Goal: Check status

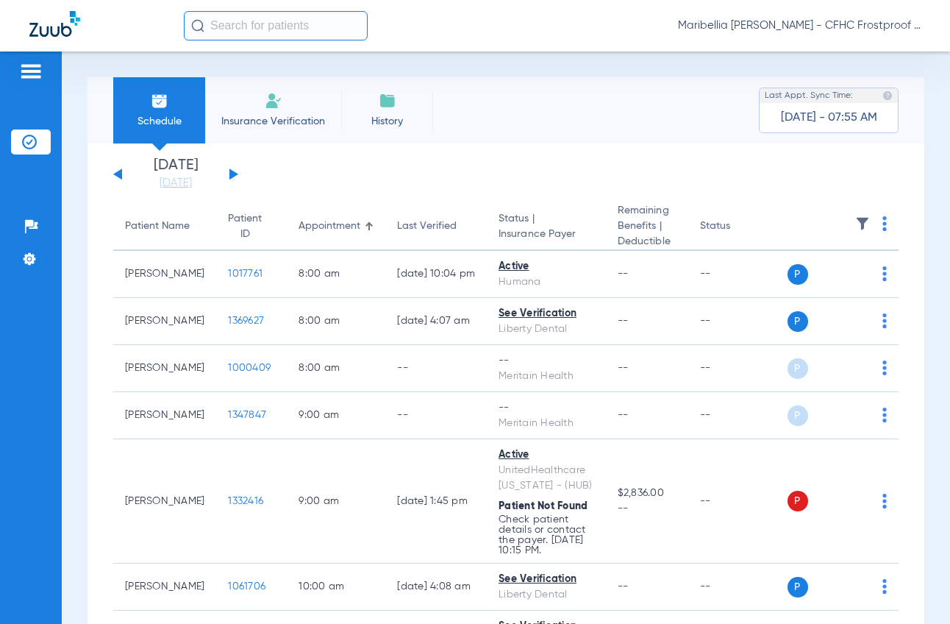
click at [237, 178] on div "[DATE] [DATE] [DATE] [DATE] [DATE] [DATE] [DATE] [DATE] [DATE] [DATE] [DATE] [D…" at bounding box center [175, 174] width 125 height 32
click at [235, 175] on button at bounding box center [233, 173] width 9 height 11
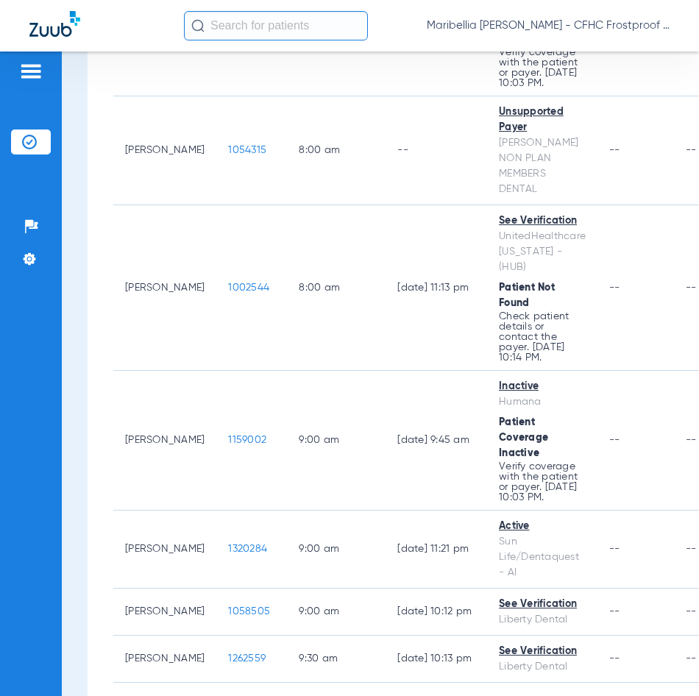
scroll to position [368, 0]
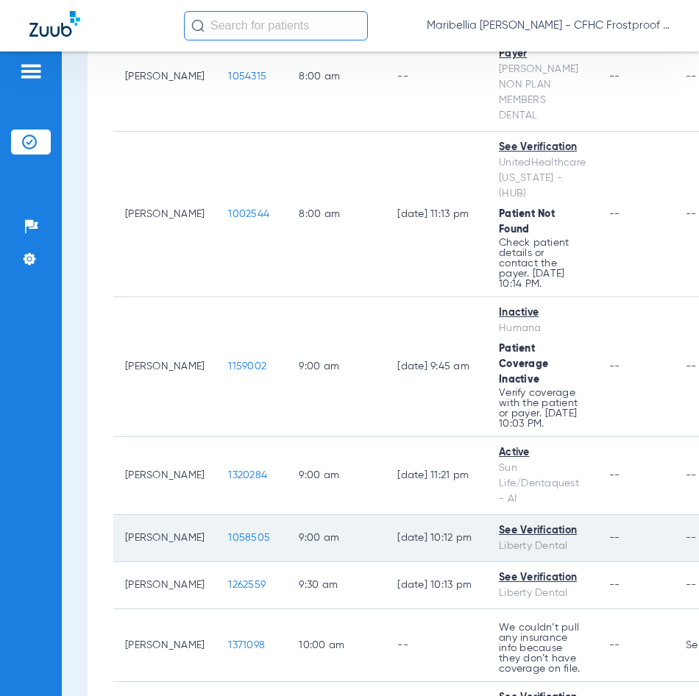
click at [228, 532] on span "1058505" at bounding box center [249, 537] width 42 height 10
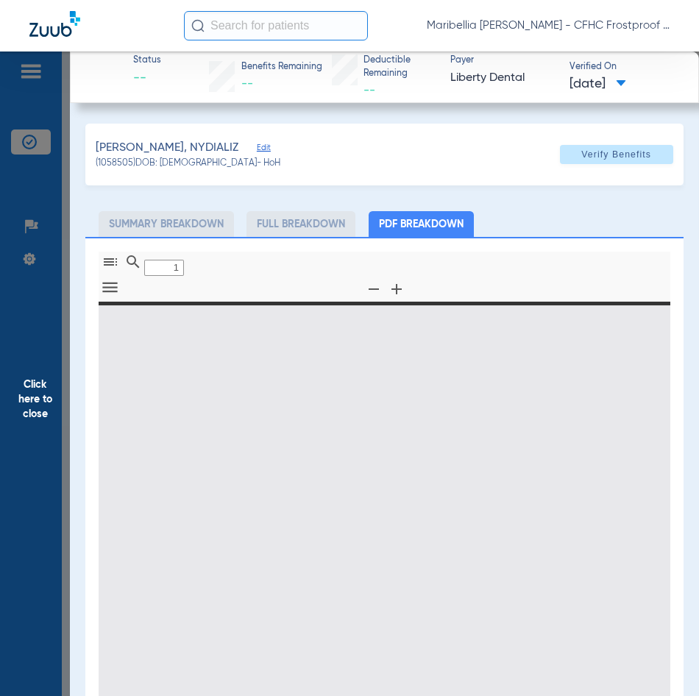
type input "0"
select select "page-width"
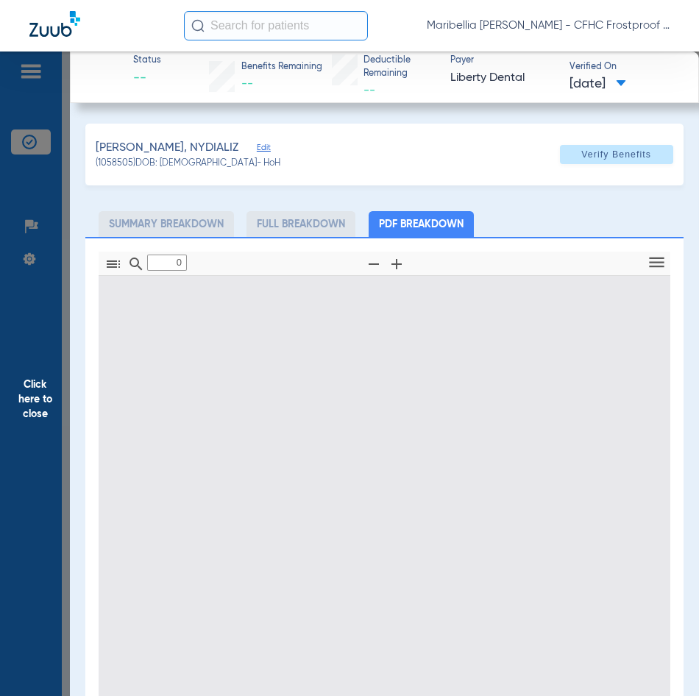
type input "1"
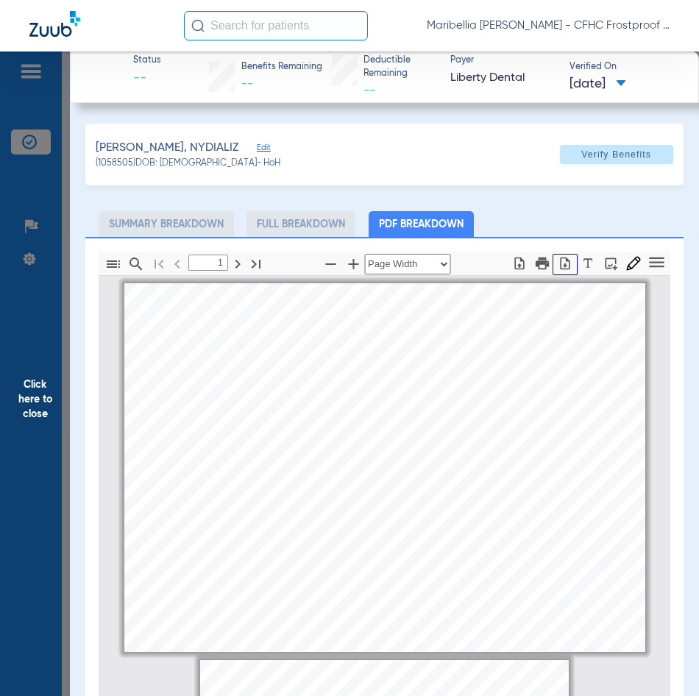
click at [557, 265] on icon "button" at bounding box center [564, 263] width 15 height 15
click at [19, 381] on span "Click here to close" at bounding box center [35, 399] width 70 height 696
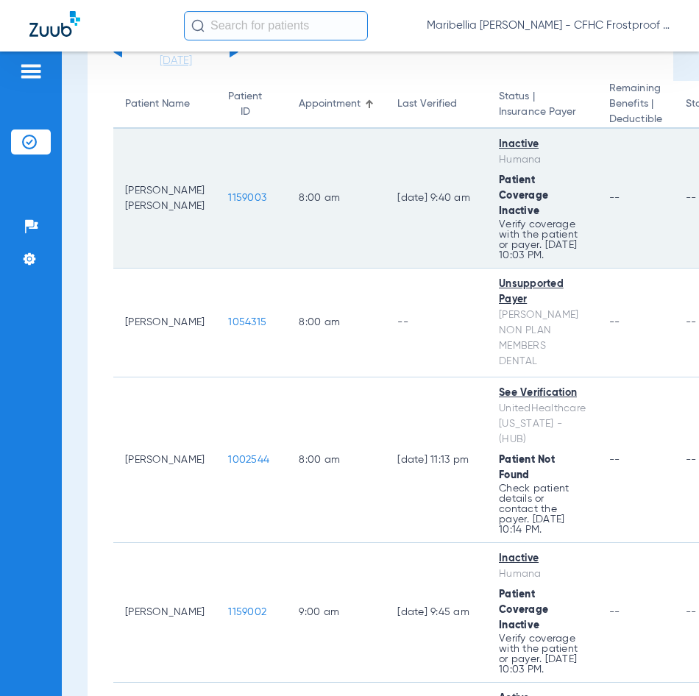
scroll to position [147, 0]
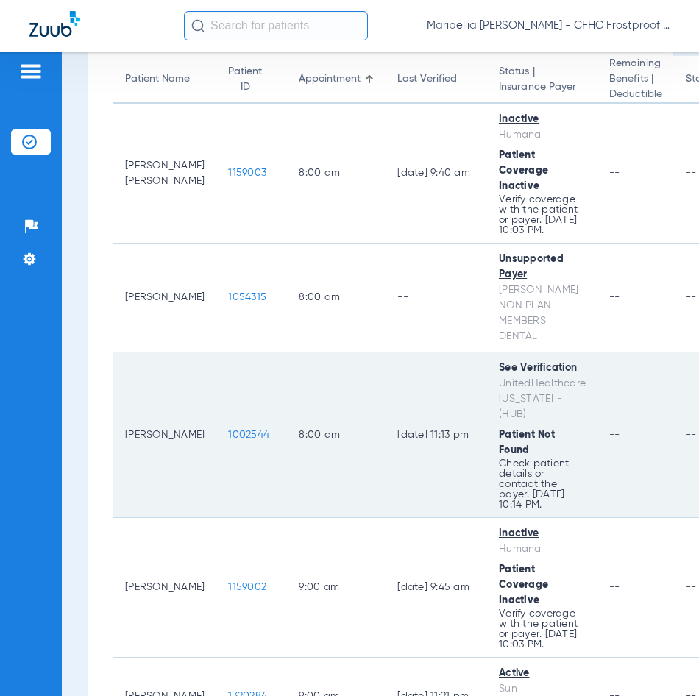
click at [228, 429] on span "1002544" at bounding box center [248, 434] width 41 height 10
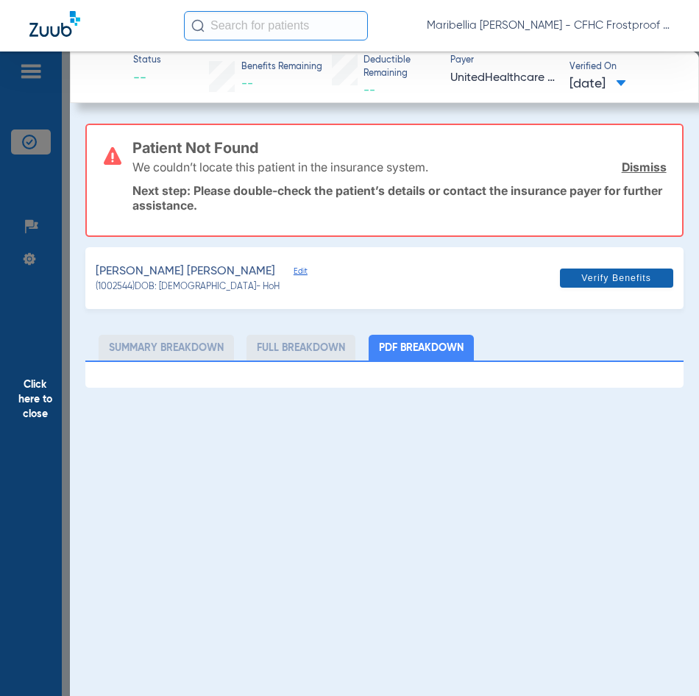
click at [601, 273] on span "Verify Benefits" at bounding box center [616, 278] width 70 height 12
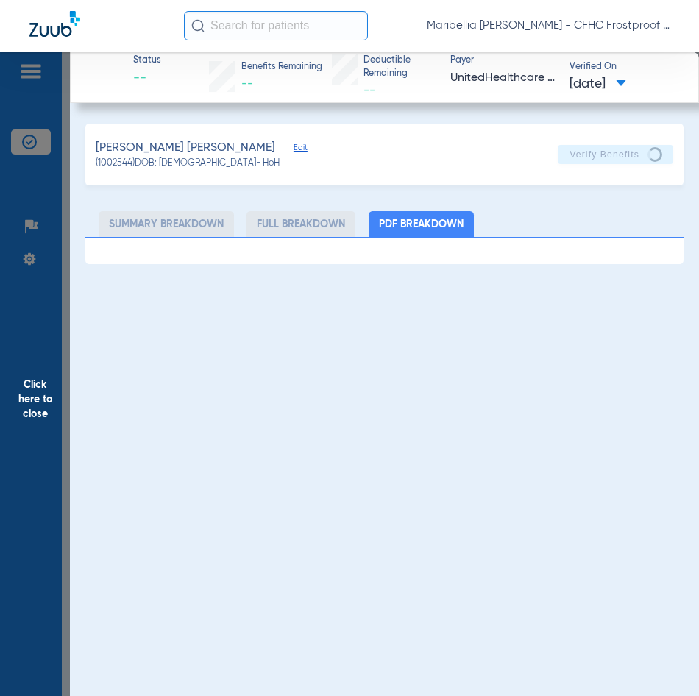
click at [686, 372] on div "Status -- Benefits Remaining -- Deductible Remaining -- Payer UnitedHealthcare …" at bounding box center [384, 399] width 629 height 696
